Goal: Transaction & Acquisition: Purchase product/service

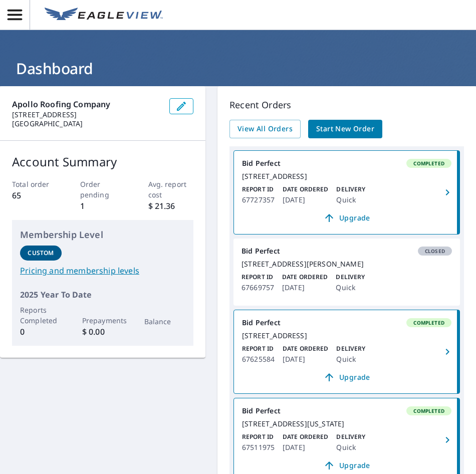
click at [348, 125] on span "Start New Order" at bounding box center [345, 129] width 58 height 13
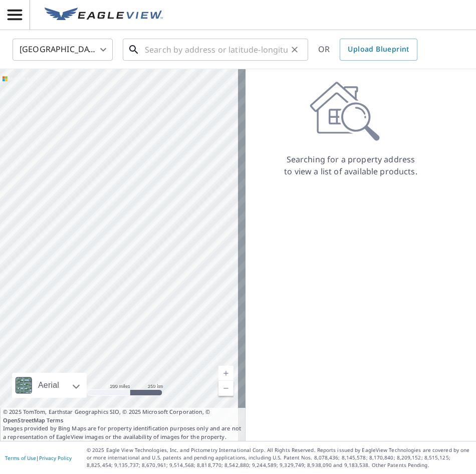
click at [191, 50] on input "text" at bounding box center [216, 50] width 143 height 28
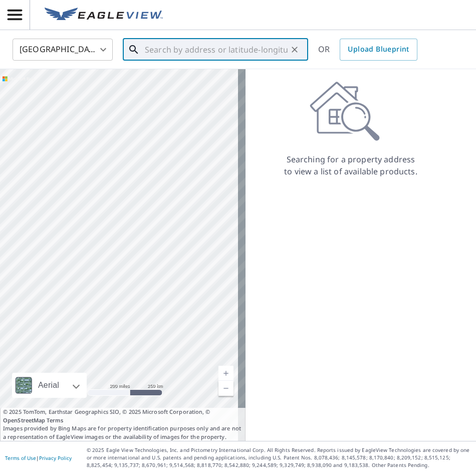
paste input "[STREET_ADDRESS]"
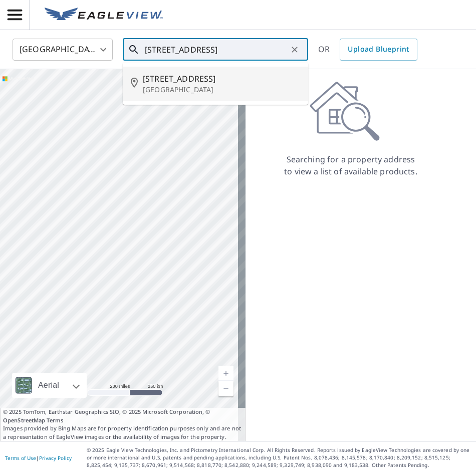
click at [211, 83] on span "[STREET_ADDRESS]" at bounding box center [221, 79] width 157 height 12
type input "[STREET_ADDRESS]"
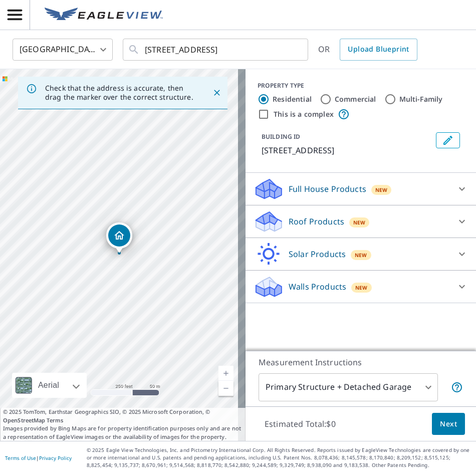
click at [442, 427] on span "Next" at bounding box center [448, 424] width 17 height 13
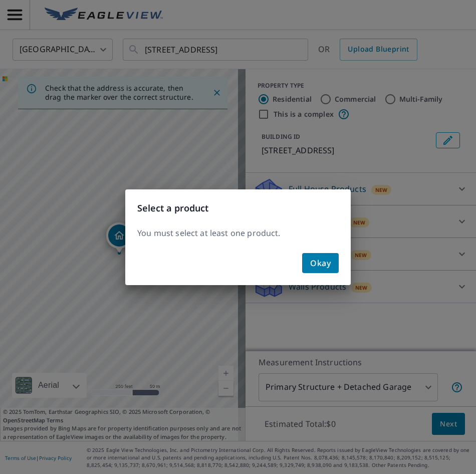
drag, startPoint x: 312, startPoint y: 266, endPoint x: 323, endPoint y: 271, distance: 12.3
click at [319, 265] on span "Okay" at bounding box center [320, 263] width 21 height 14
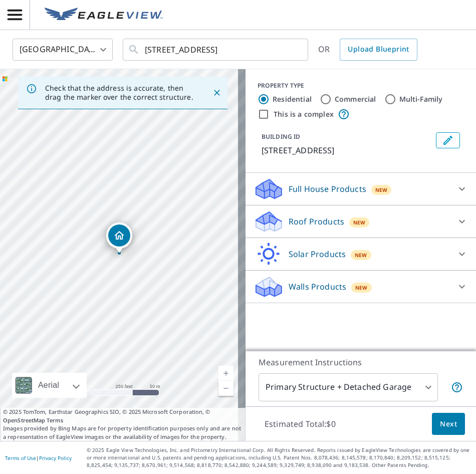
click at [456, 227] on icon at bounding box center [462, 221] width 12 height 12
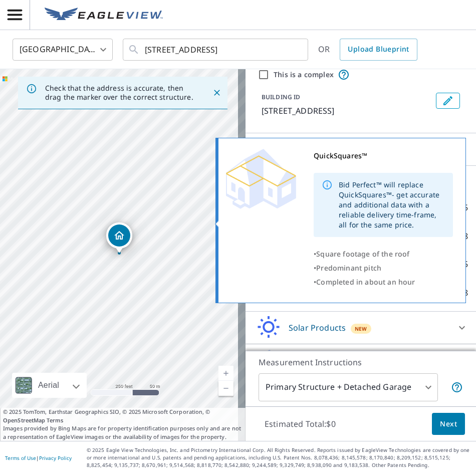
scroll to position [78, 0]
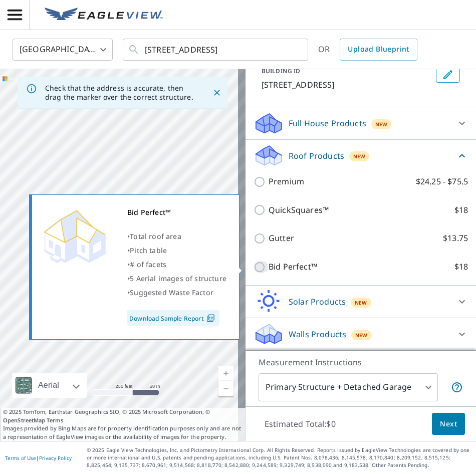
click at [253, 269] on input "Bid Perfect™ $18" at bounding box center [260, 267] width 15 height 12
checkbox input "true"
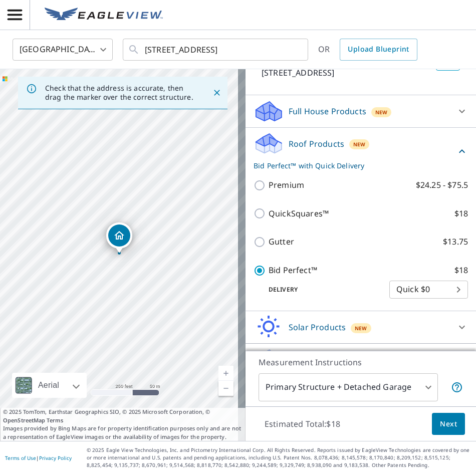
click at [440, 423] on span "Next" at bounding box center [448, 424] width 17 height 13
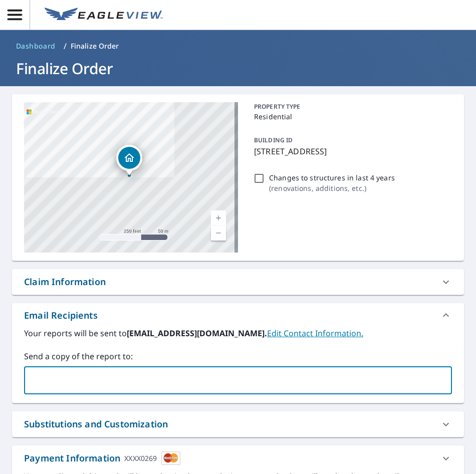
click at [138, 386] on input "text" at bounding box center [231, 379] width 404 height 19
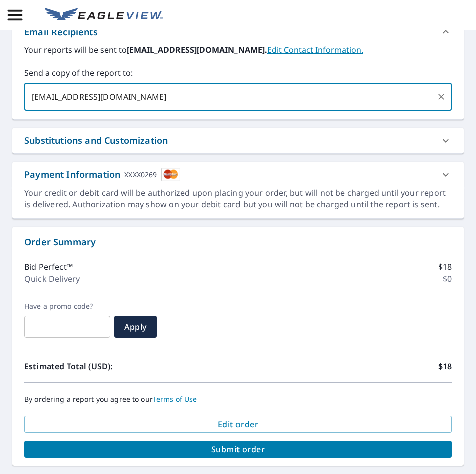
scroll to position [316, 0]
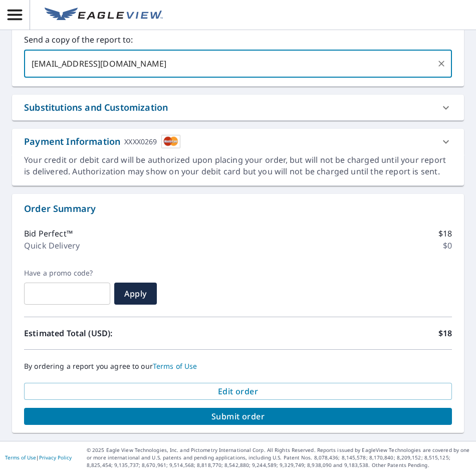
type input "[EMAIL_ADDRESS][DOMAIN_NAME]"
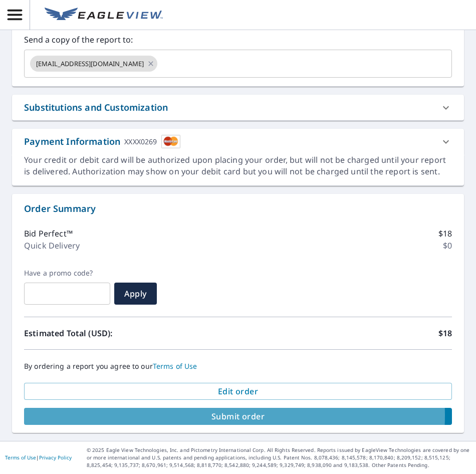
click at [224, 415] on span "Submit order" at bounding box center [238, 416] width 412 height 11
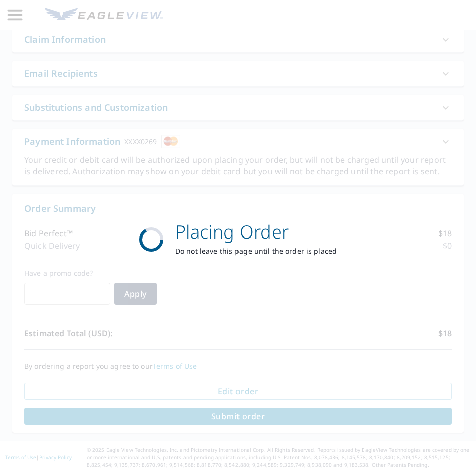
scroll to position [242, 0]
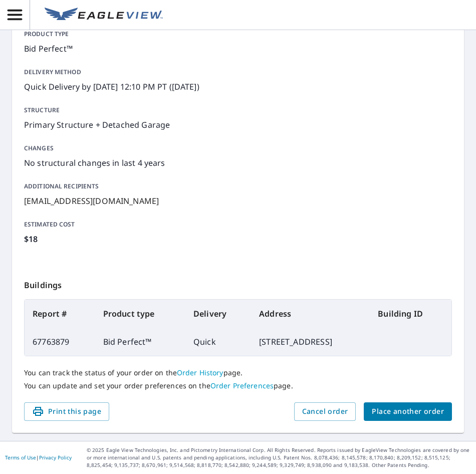
scroll to position [141, 0]
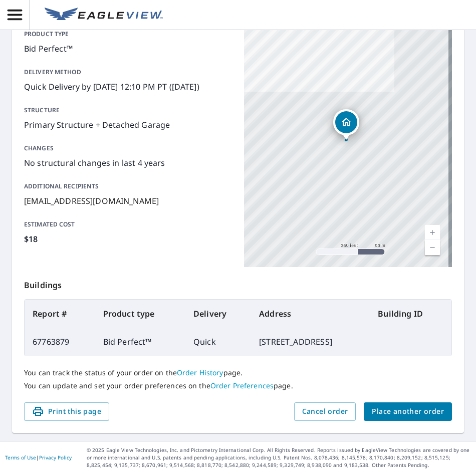
drag, startPoint x: 226, startPoint y: 341, endPoint x: 191, endPoint y: 327, distance: 37.7
click at [191, 327] on tr "67763879 Bid Perfect™ Quick [STREET_ADDRESS]" at bounding box center [238, 341] width 427 height 28
copy tr "[STREET_ADDRESS]"
